Goal: Find contact information: Find contact information

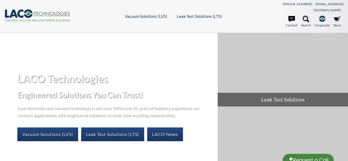
select select "Language Translate Widget"
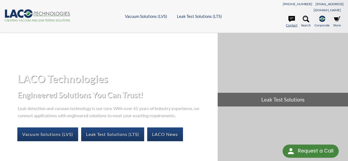
click at [296, 18] on link "Contact" at bounding box center [292, 22] width 12 height 12
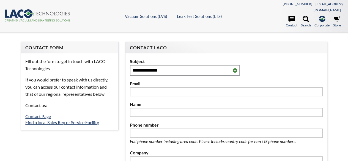
select select "Language Translate Widget"
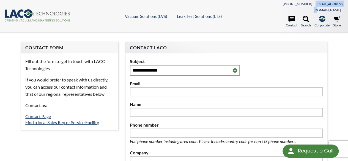
drag, startPoint x: 311, startPoint y: 4, endPoint x: 339, endPoint y: 7, distance: 28.4
click at [339, 7] on nav "[PHONE_NUMBER] [EMAIL_ADDRESS][DOMAIN_NAME] Contact Search .st-0{fill:#193661;}…" at bounding box center [301, 16] width 85 height 26
copy link "[EMAIL_ADDRESS][DOMAIN_NAME]"
